Goal: Task Accomplishment & Management: Complete application form

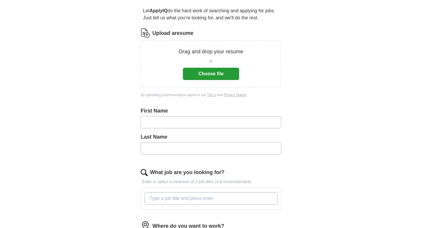
scroll to position [53, 0]
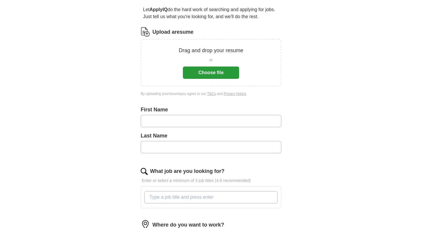
click at [208, 75] on button "Choose file" at bounding box center [211, 73] width 56 height 12
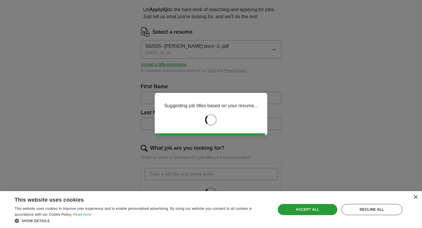
type input "****"
type input "******"
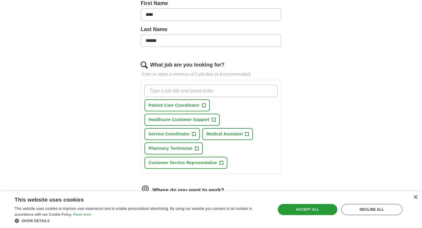
scroll to position [137, 0]
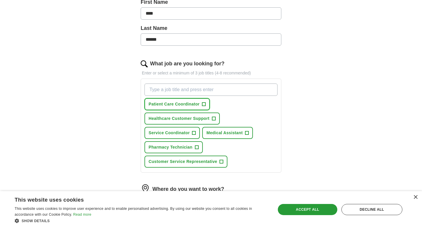
click at [205, 106] on span "+" at bounding box center [204, 104] width 4 height 5
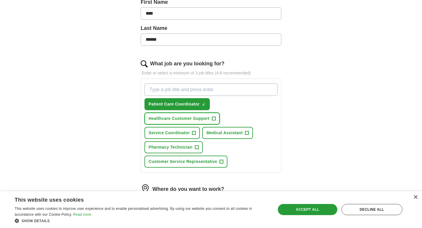
click at [216, 118] on span "+" at bounding box center [214, 119] width 4 height 4
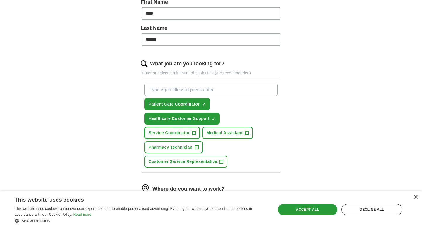
click at [195, 133] on span "+" at bounding box center [194, 133] width 4 height 5
click at [195, 147] on span "+" at bounding box center [197, 147] width 4 height 5
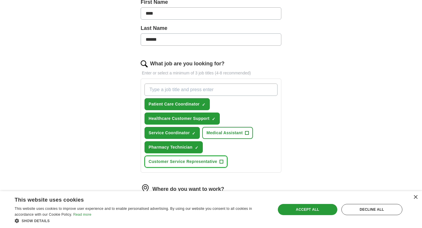
click at [222, 163] on span "+" at bounding box center [222, 162] width 4 height 5
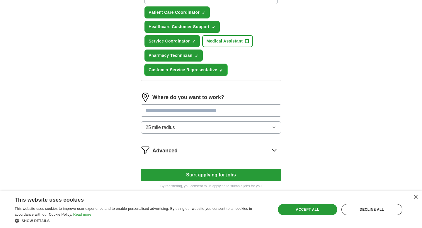
scroll to position [230, 0]
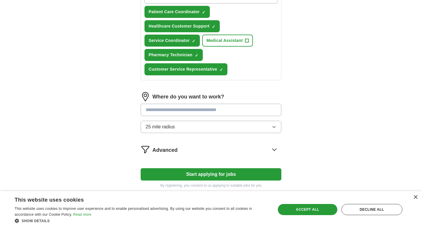
click at [186, 111] on input at bounding box center [211, 110] width 141 height 12
type input "*"
type input "****"
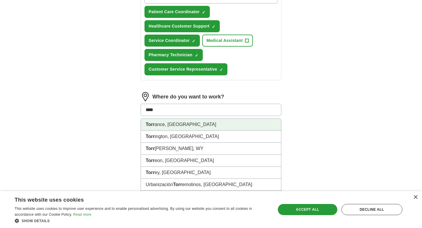
click at [158, 124] on li "Torr ance, [GEOGRAPHIC_DATA]" at bounding box center [211, 125] width 140 height 12
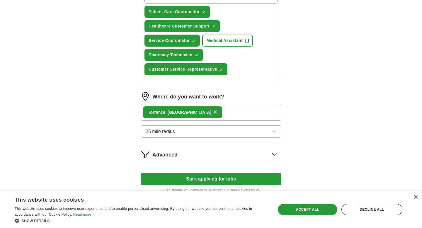
click at [158, 131] on span "25 mile radius" at bounding box center [160, 131] width 29 height 7
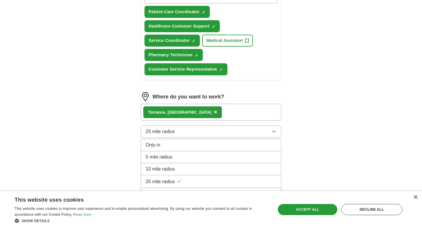
click at [162, 170] on span "10 mile radius" at bounding box center [160, 169] width 29 height 7
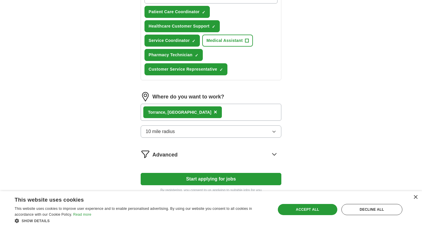
scroll to position [262, 0]
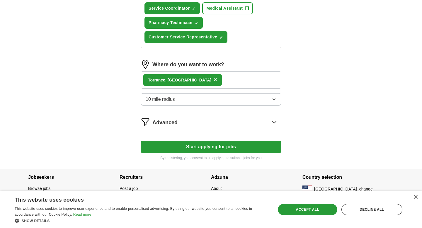
click at [278, 125] on icon at bounding box center [274, 121] width 9 height 9
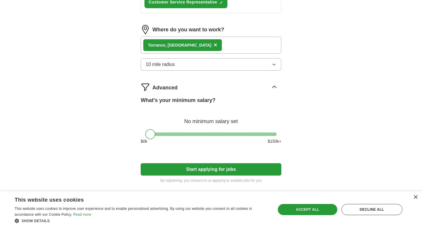
scroll to position [319, 0]
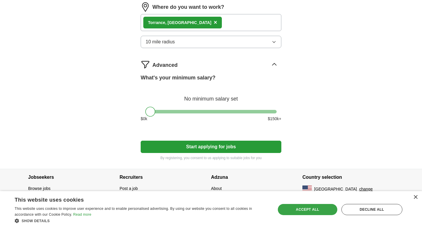
click at [323, 208] on div "Accept all" at bounding box center [308, 209] width 60 height 11
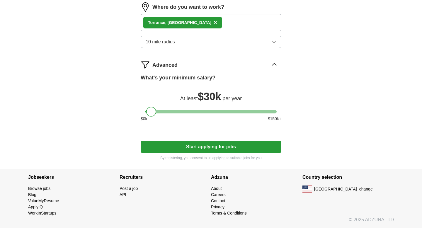
drag, startPoint x: 156, startPoint y: 113, endPoint x: 150, endPoint y: 109, distance: 6.6
click at [150, 113] on div at bounding box center [211, 112] width 131 height 4
drag, startPoint x: 151, startPoint y: 111, endPoint x: 187, endPoint y: 109, distance: 36.1
click at [187, 109] on div at bounding box center [187, 112] width 10 height 10
click at [239, 149] on button "Start applying for jobs" at bounding box center [211, 147] width 141 height 12
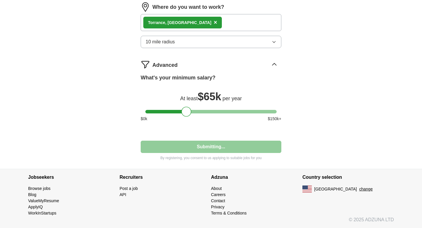
select select "**"
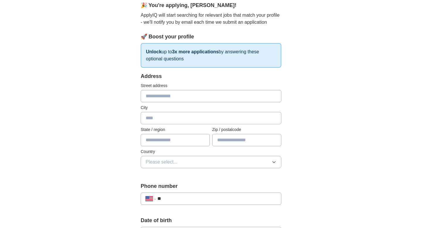
scroll to position [0, 0]
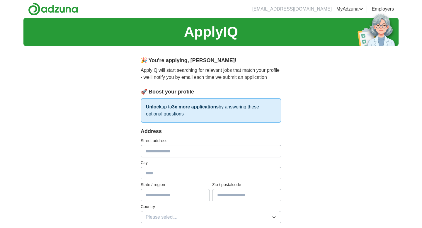
click at [0, 0] on link "Preferences" at bounding box center [0, 0] width 0 height 0
